Goal: Task Accomplishment & Management: Manage account settings

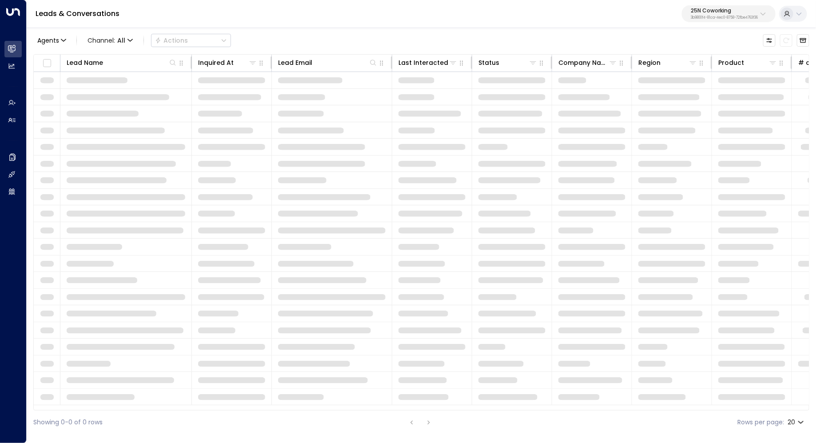
click at [733, 16] on p "3b9800f4-81ca-4ec0-8758-72fbe4763f36" at bounding box center [723, 18] width 67 height 4
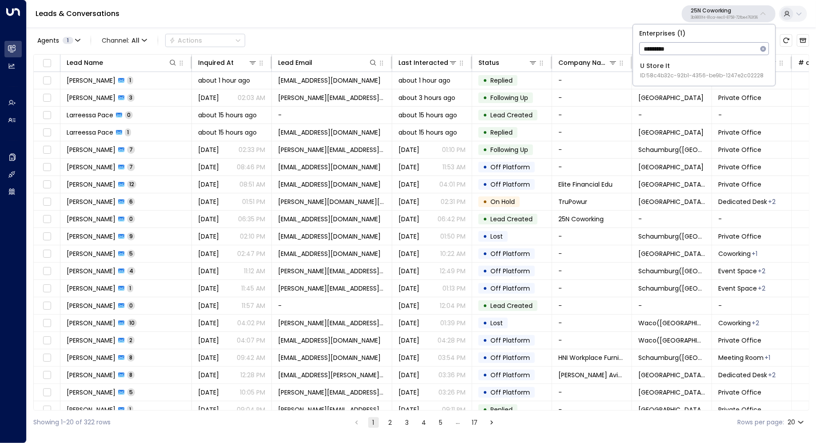
type input "*********"
click at [688, 66] on div "U Store It ID: 58c4b32c-92b1-4356-be9b-1247e2c02228" at bounding box center [701, 70] width 123 height 18
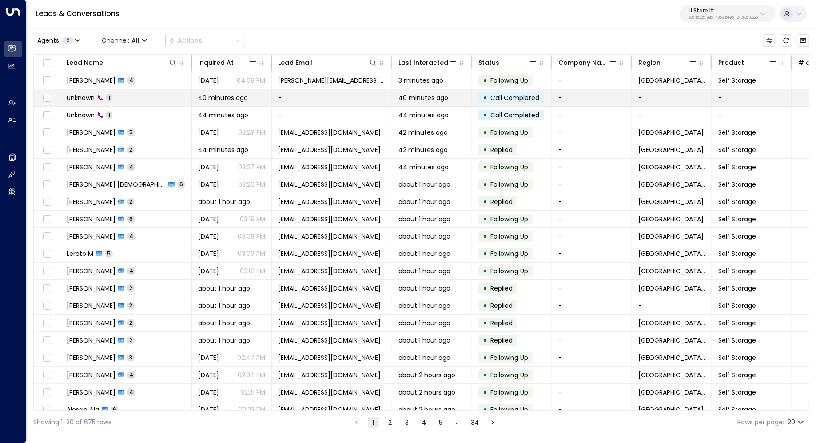
click at [133, 99] on td "Unknown 1" at bounding box center [125, 97] width 131 height 17
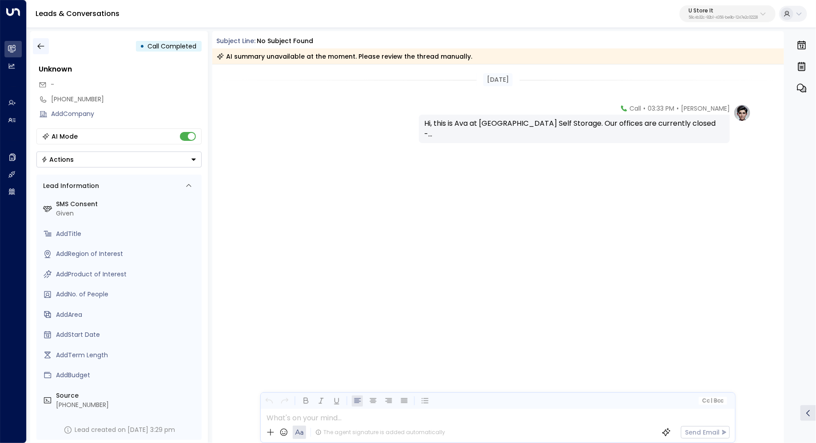
click at [38, 42] on icon "button" at bounding box center [40, 46] width 9 height 9
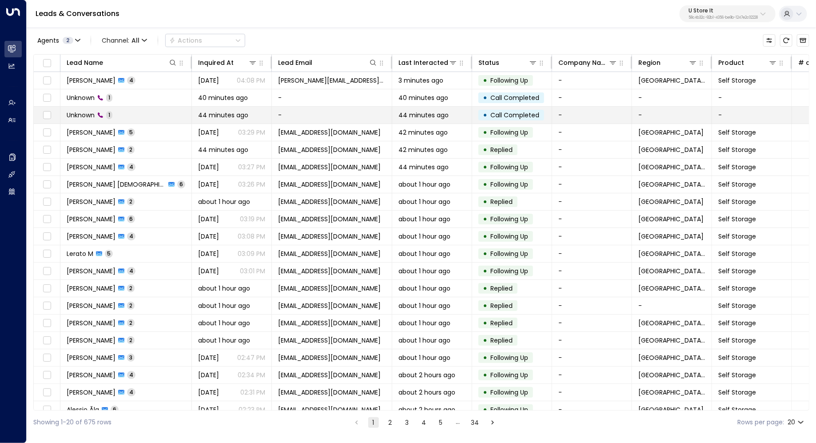
click at [80, 111] on span "Unknown" at bounding box center [81, 115] width 28 height 9
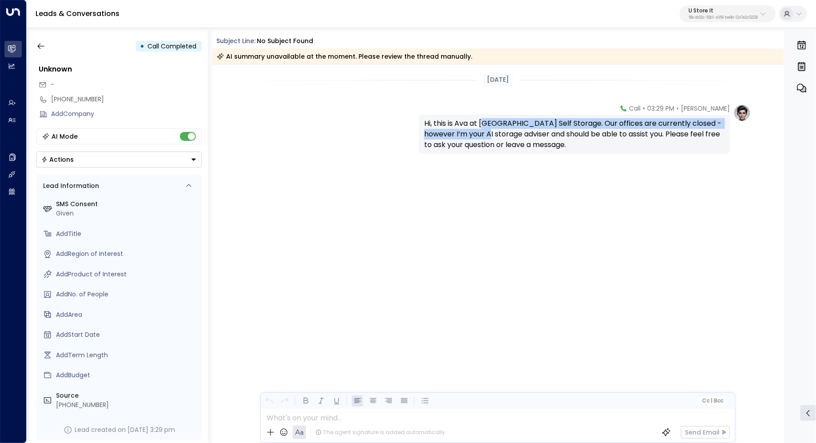
drag, startPoint x: 484, startPoint y: 124, endPoint x: 480, endPoint y: 139, distance: 14.8
click at [480, 138] on div "Hi, this is Ava at [GEOGRAPHIC_DATA] Self Storage. Our offices are currently cl…" at bounding box center [574, 134] width 300 height 32
click at [480, 139] on div "Hi, this is Ava at [GEOGRAPHIC_DATA] Self Storage. Our offices are currently cl…" at bounding box center [574, 134] width 300 height 32
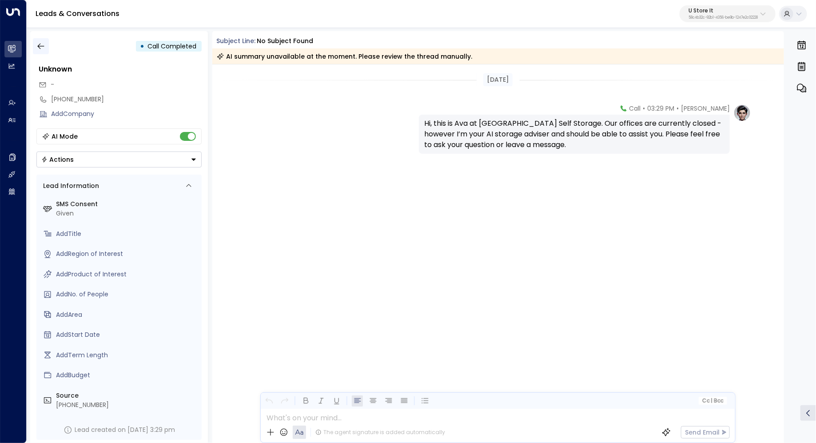
click at [42, 42] on icon "button" at bounding box center [40, 46] width 9 height 9
